Goal: Check status: Check status

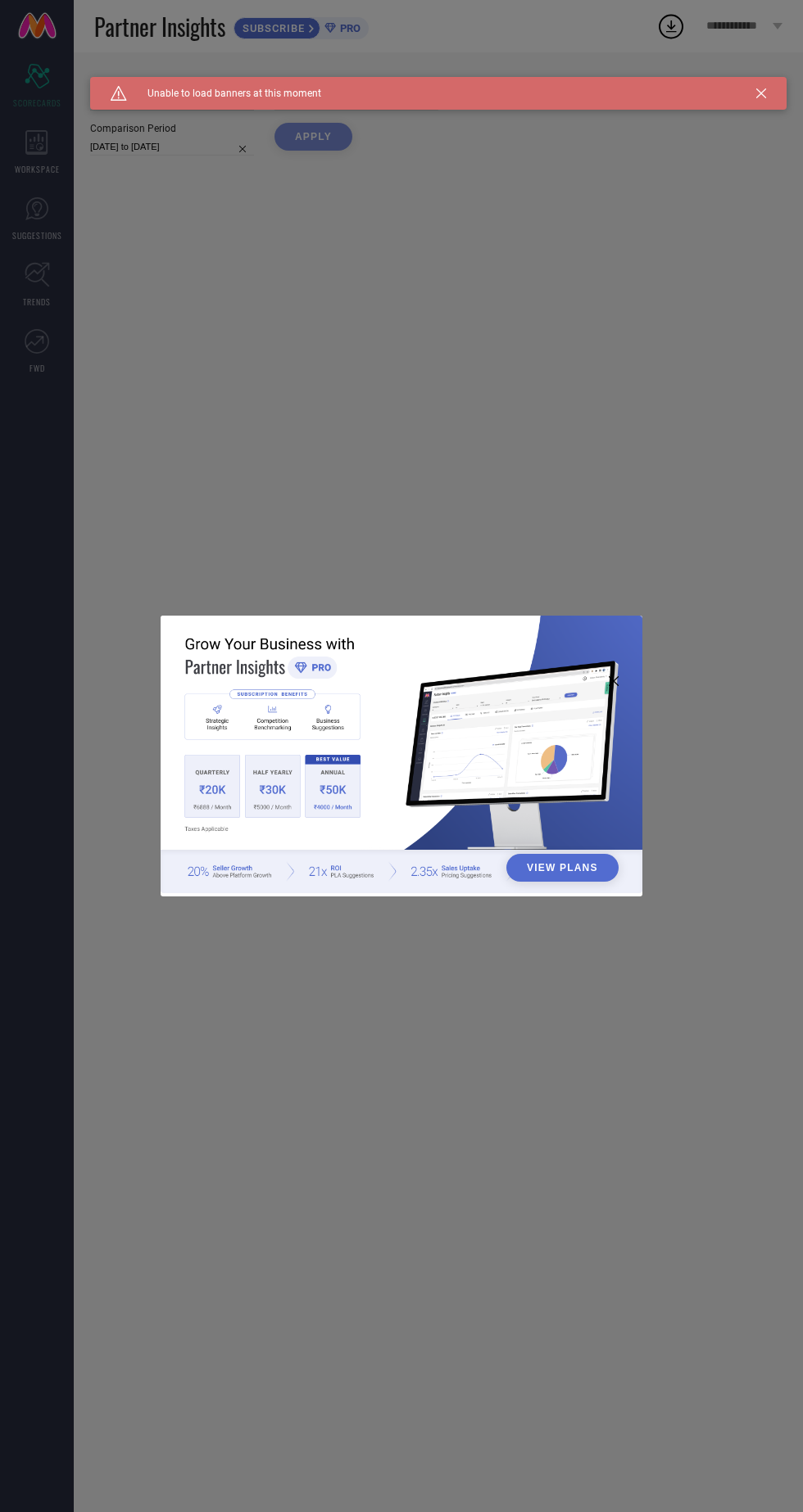
type input "All"
click at [212, 393] on div "View Plans" at bounding box center [401, 756] width 803 height 1512
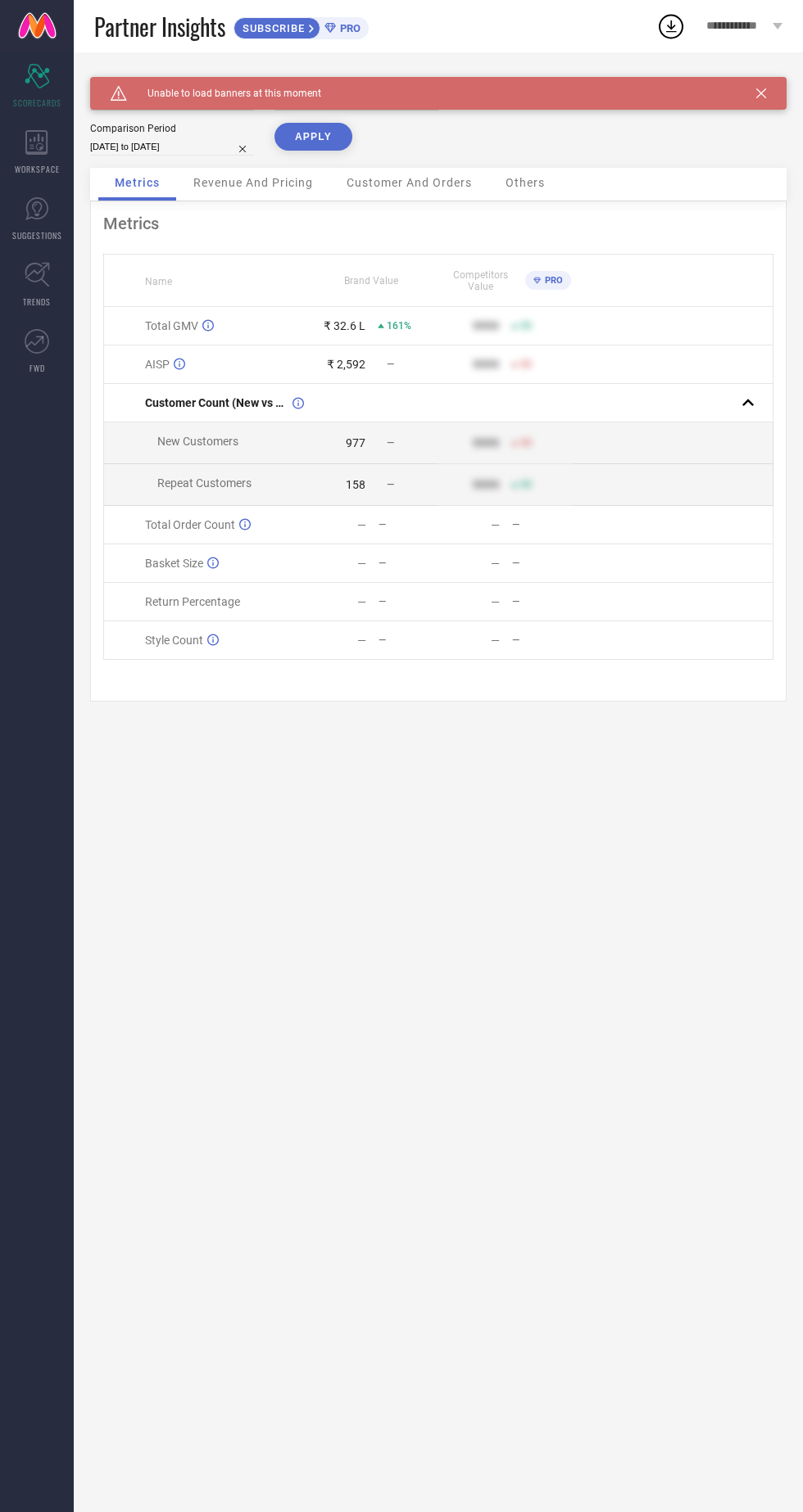
click at [761, 93] on icon at bounding box center [761, 93] width 10 height 10
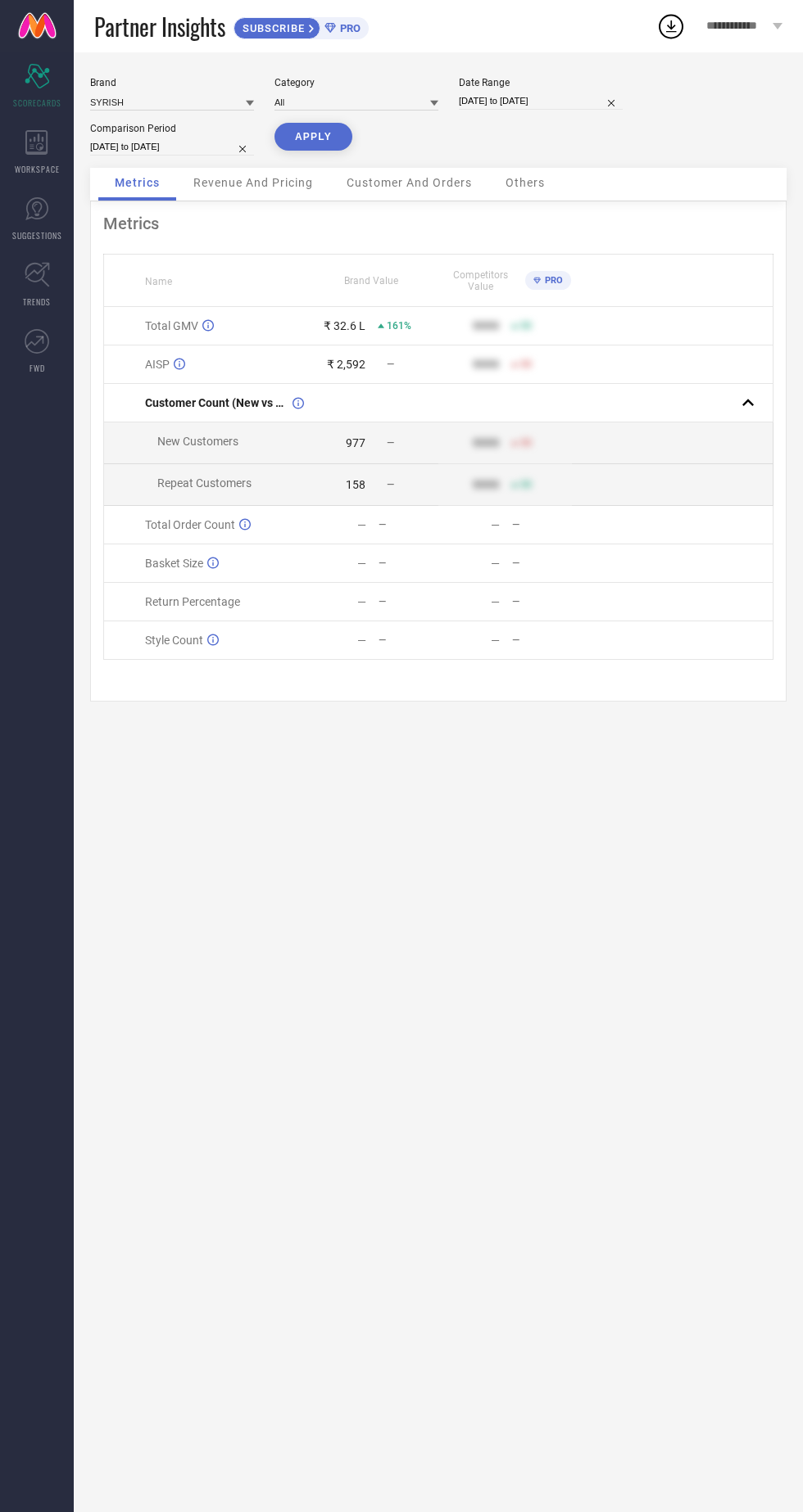
select select "8"
select select "2025"
select select "9"
select select "2025"
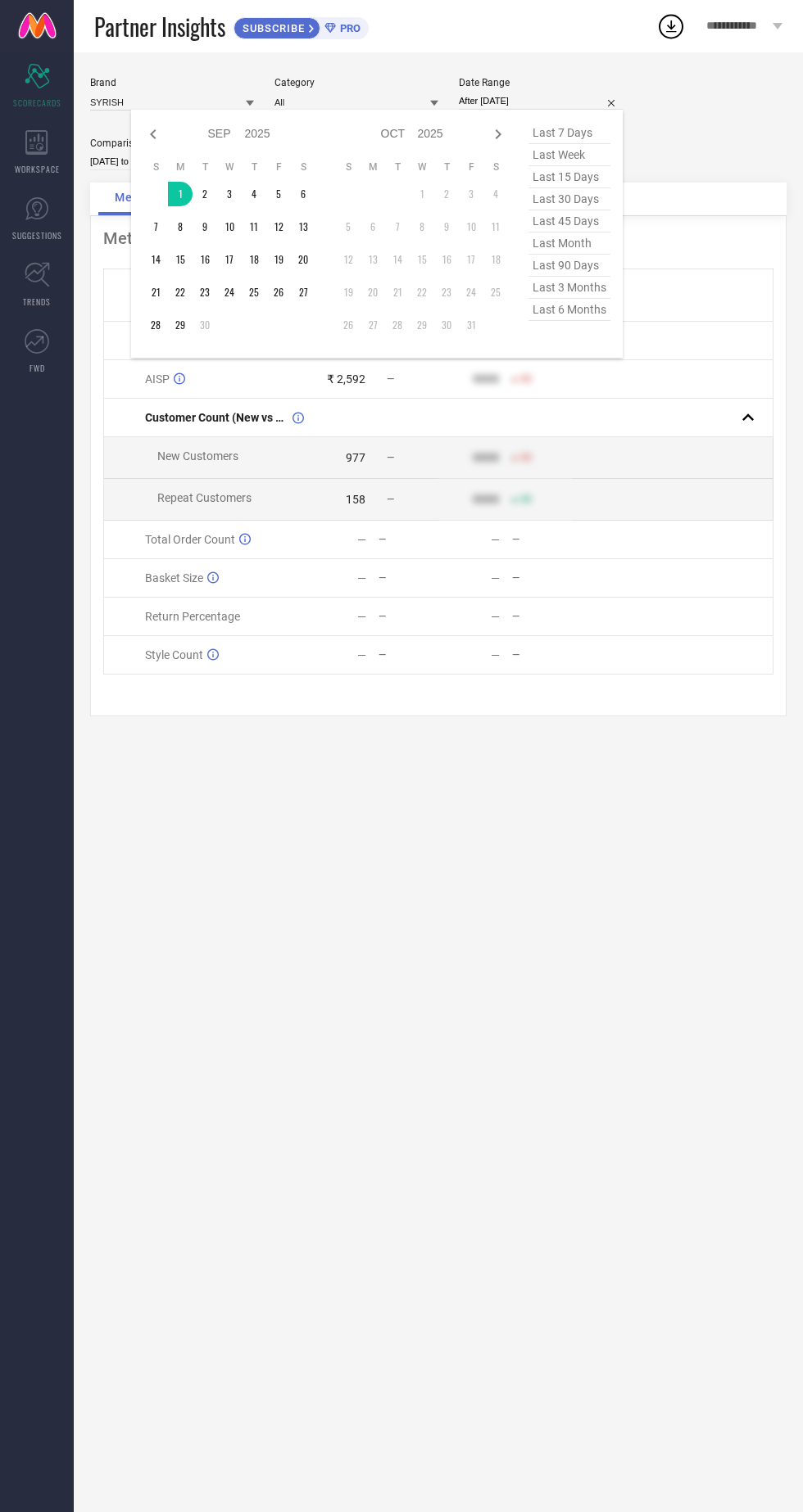
type input "[DATE] to [DATE]"
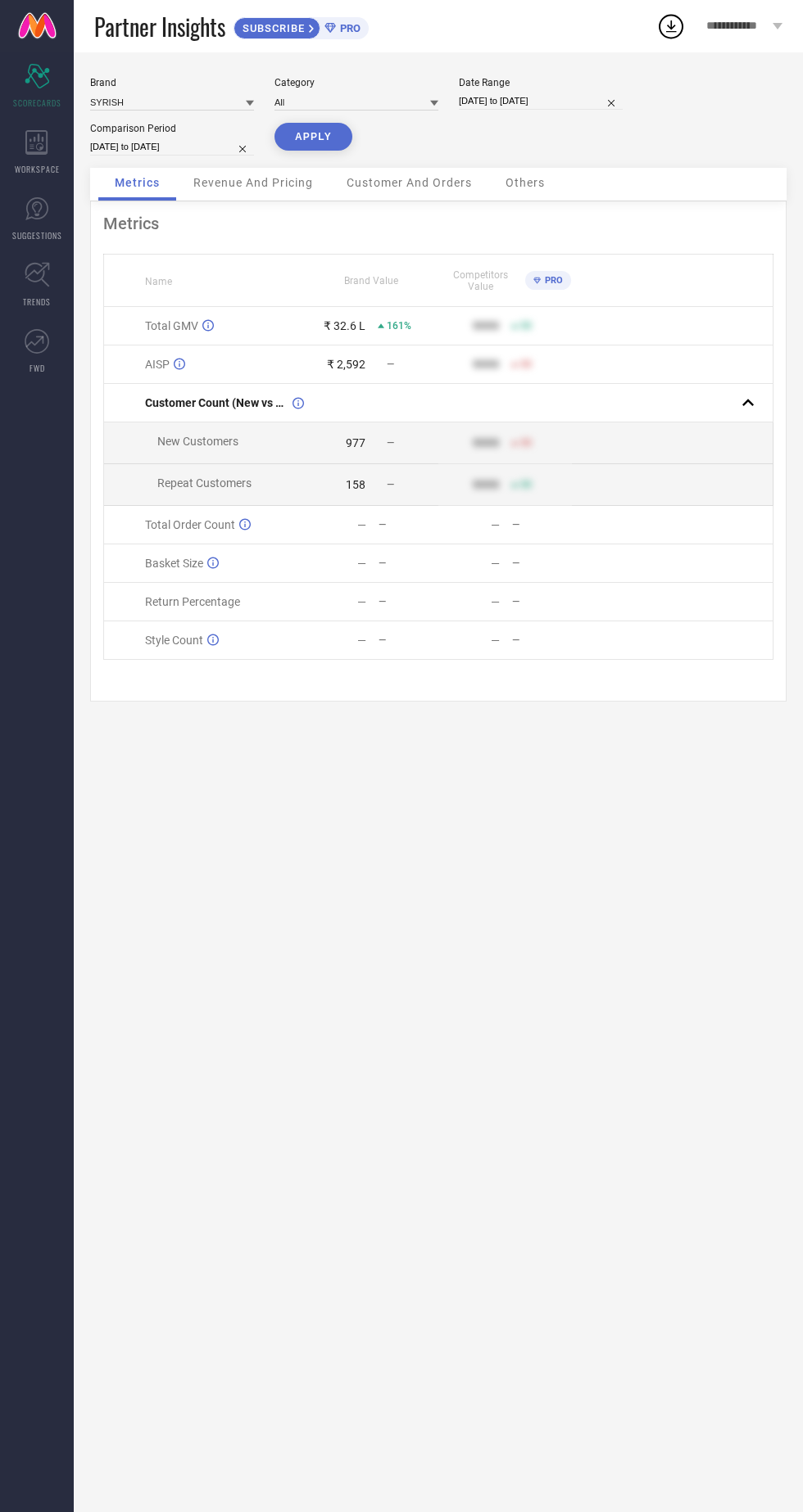
click at [294, 141] on button "APPLY" at bounding box center [313, 136] width 78 height 28
